Goal: Task Accomplishment & Management: Use online tool/utility

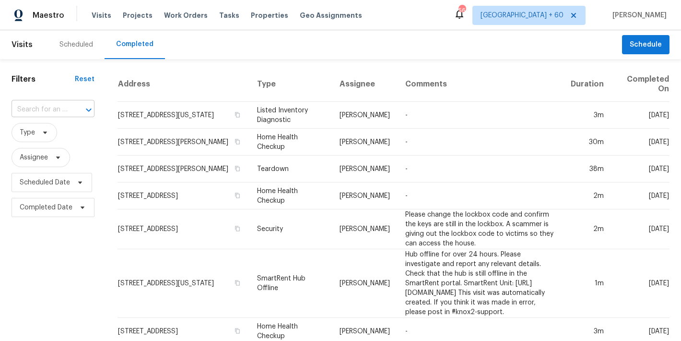
click at [49, 110] on input "text" at bounding box center [40, 109] width 56 height 15
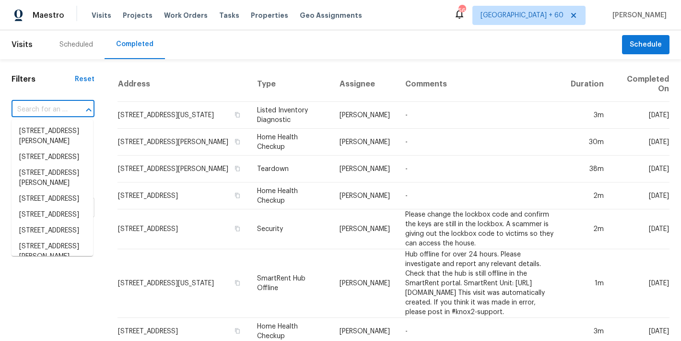
paste input "[STREET_ADDRESS]"
type input "[STREET_ADDRESS]"
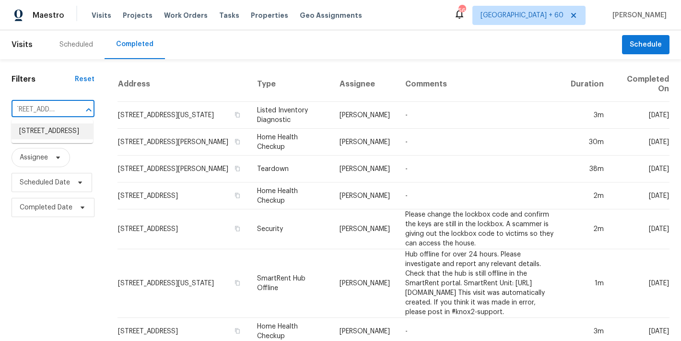
click at [48, 134] on li "[STREET_ADDRESS]" at bounding box center [53, 131] width 82 height 16
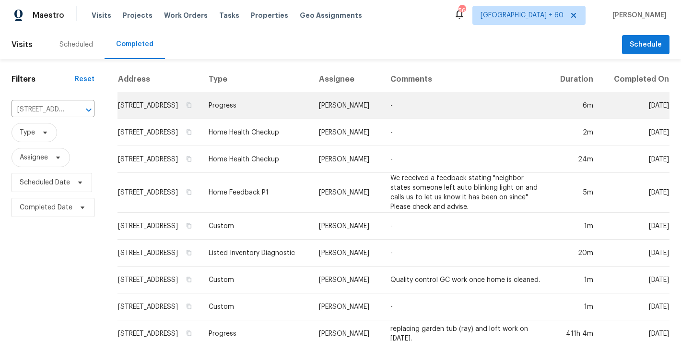
click at [151, 119] on td "[STREET_ADDRESS]" at bounding box center [159, 105] width 83 height 27
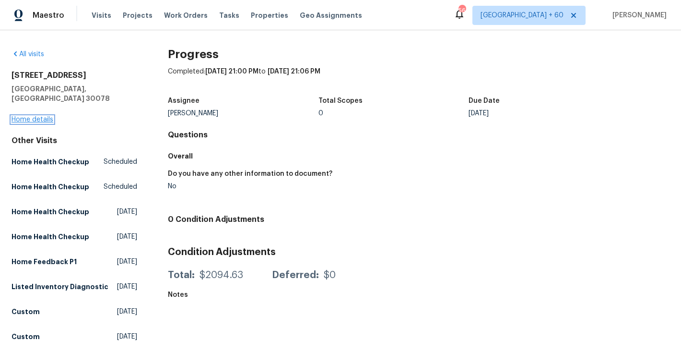
click at [34, 116] on link "Home details" at bounding box center [33, 119] width 42 height 7
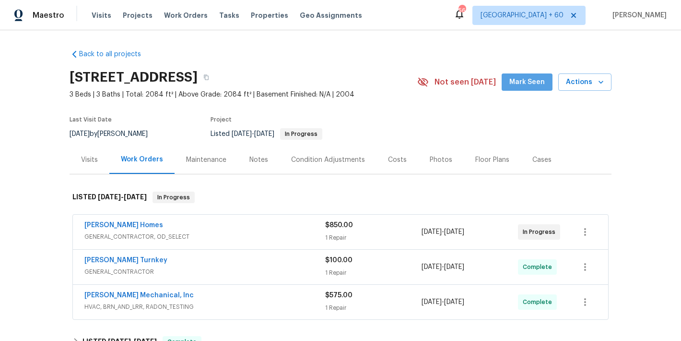
click at [527, 88] on span "Mark Seen" at bounding box center [526, 82] width 35 height 12
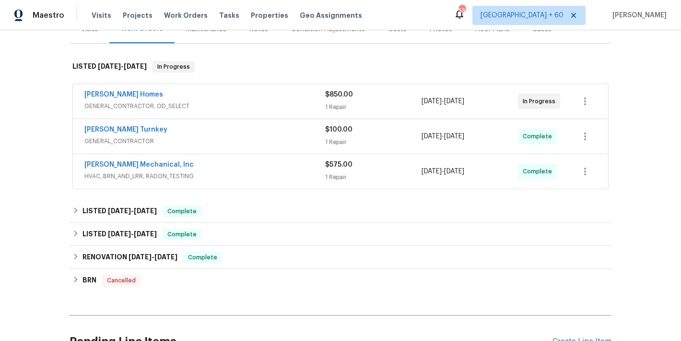
scroll to position [135, 0]
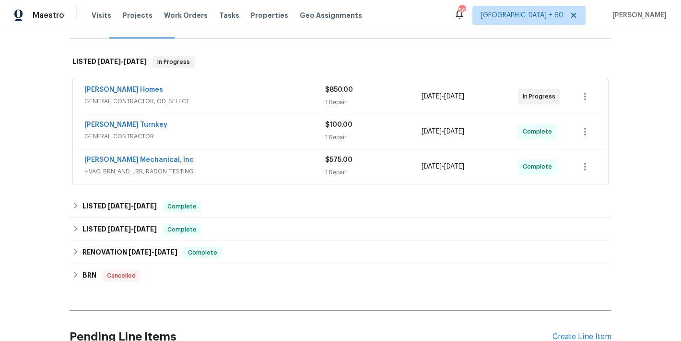
click at [269, 166] on span "HVAC, BRN_AND_LRR, RADON_TESTING" at bounding box center [204, 171] width 241 height 10
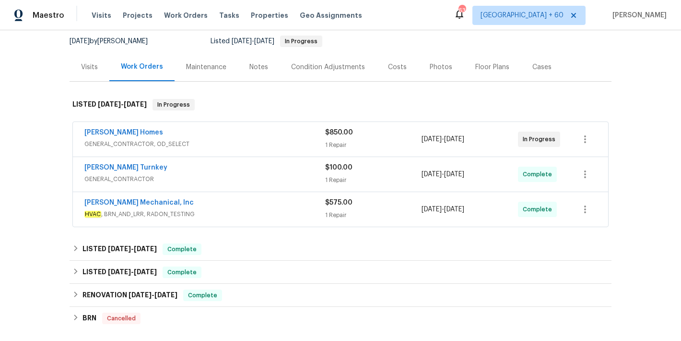
scroll to position [111, 0]
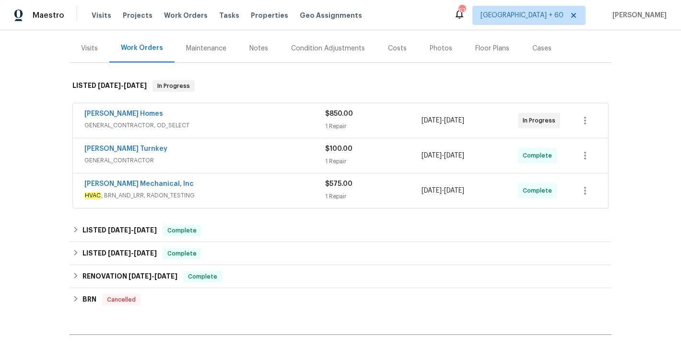
click at [272, 192] on span "HVAC , BRN_AND_LRR, RADON_TESTING" at bounding box center [204, 195] width 241 height 10
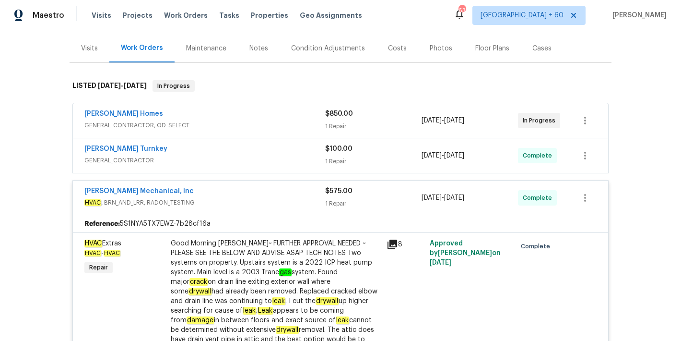
click at [285, 147] on div "[PERSON_NAME] Turnkey" at bounding box center [204, 150] width 241 height 12
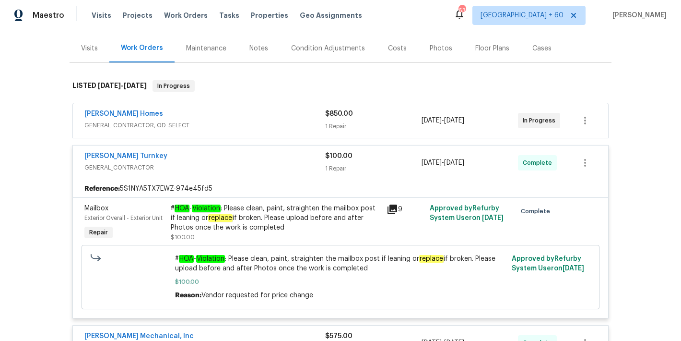
click at [291, 121] on span "GENERAL_CONTRACTOR, OD_SELECT" at bounding box center [204, 125] width 241 height 10
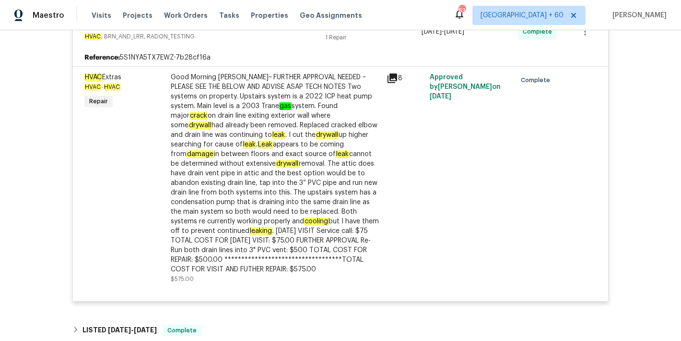
scroll to position [683, 0]
click at [101, 19] on span "Visits" at bounding box center [102, 16] width 20 height 10
